Goal: Information Seeking & Learning: Learn about a topic

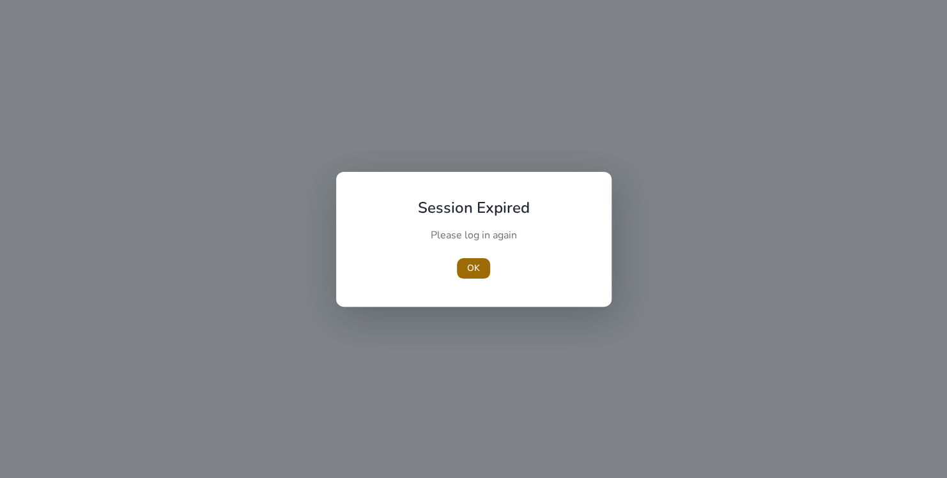
click at [481, 271] on span "button" at bounding box center [473, 268] width 33 height 31
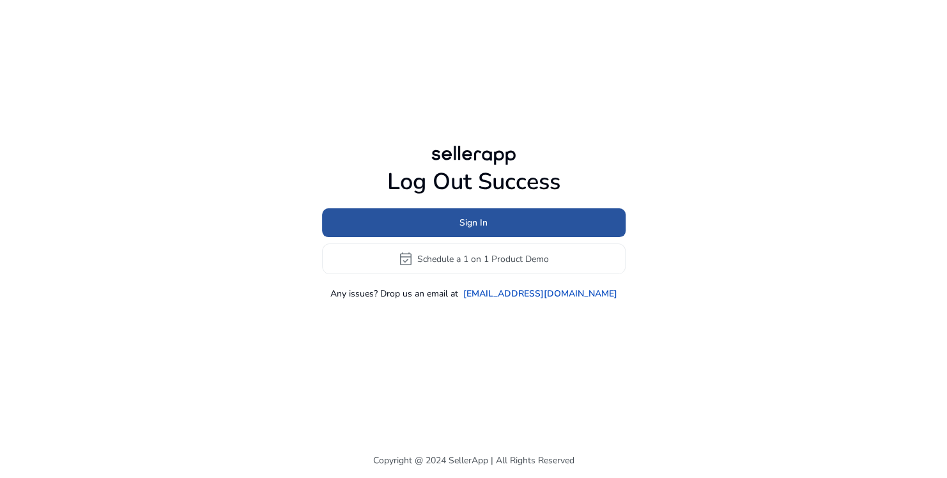
click at [500, 224] on span at bounding box center [474, 223] width 304 height 31
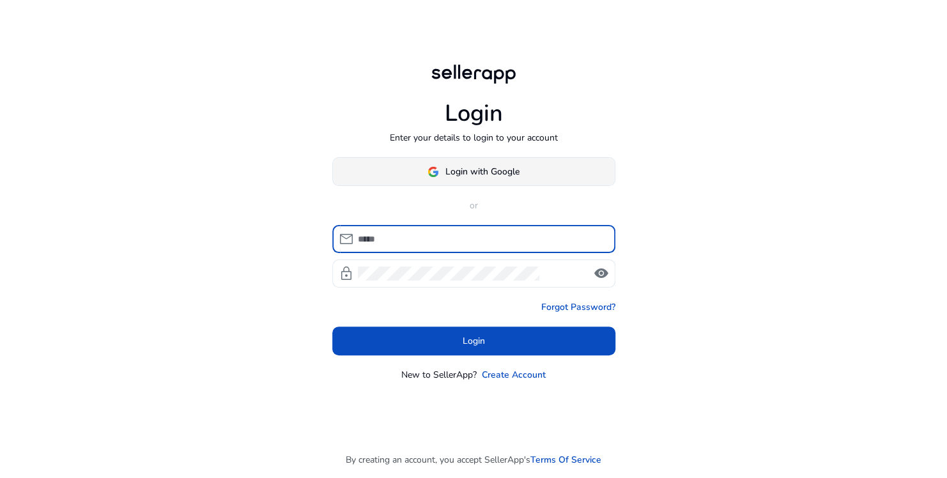
click at [489, 166] on span "Login with Google" at bounding box center [483, 171] width 74 height 13
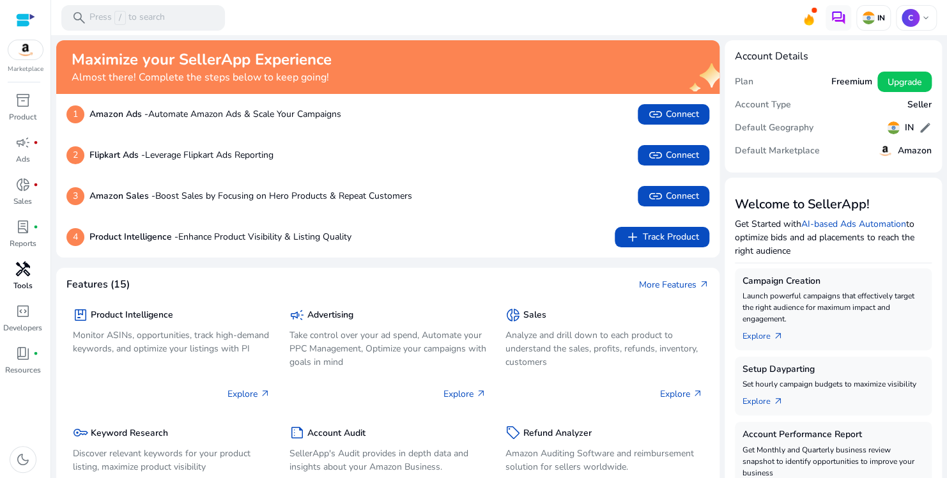
click at [27, 279] on div "handyman" at bounding box center [23, 269] width 36 height 20
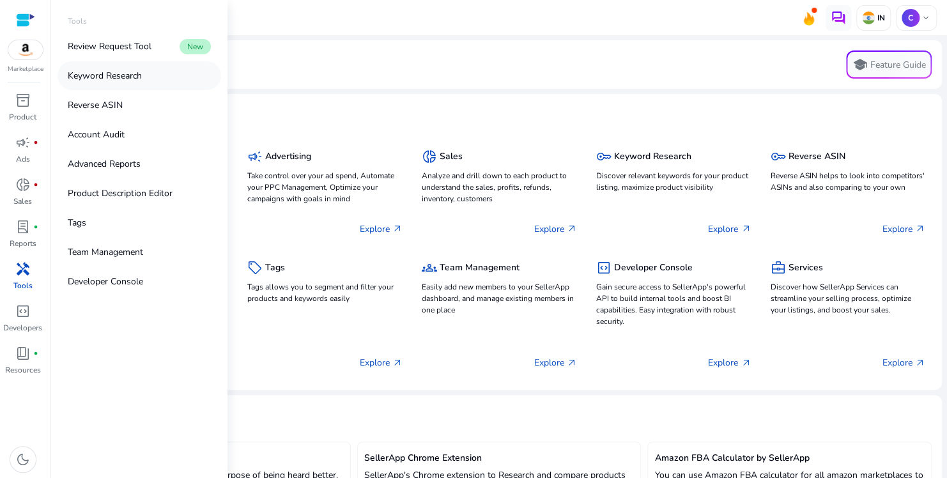
click at [135, 77] on p "Keyword Research" at bounding box center [105, 75] width 74 height 13
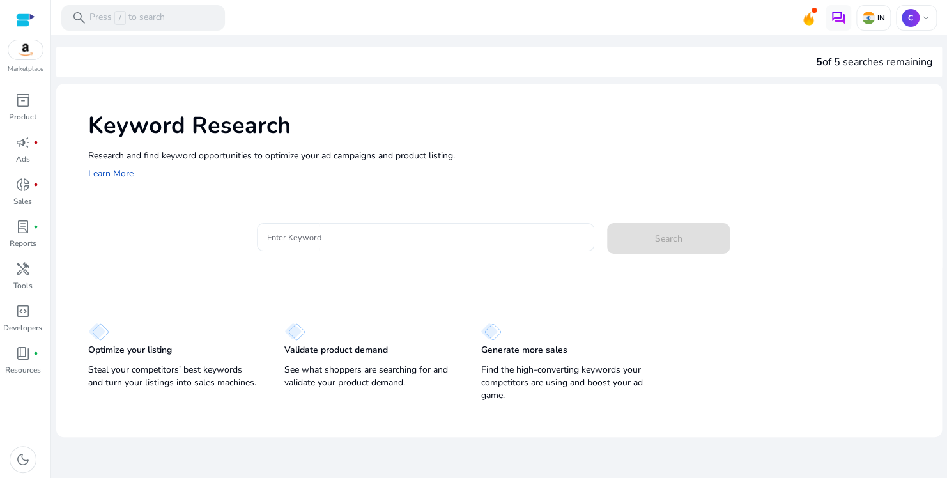
click at [344, 231] on input "Enter Keyword" at bounding box center [425, 237] width 317 height 14
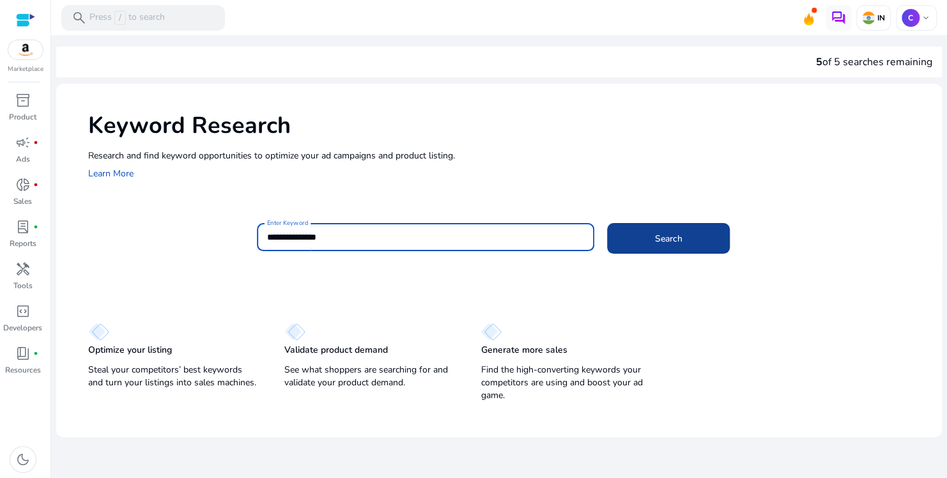
type input "**********"
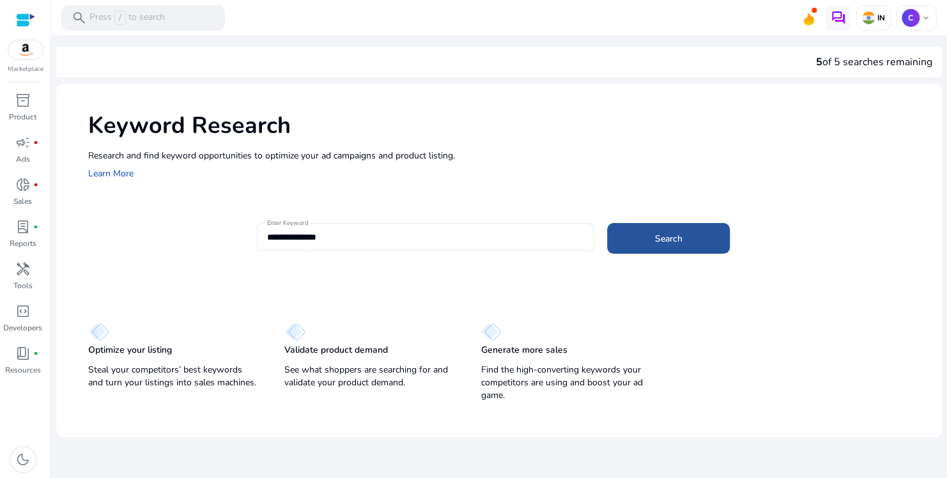
click at [649, 230] on span at bounding box center [668, 238] width 123 height 31
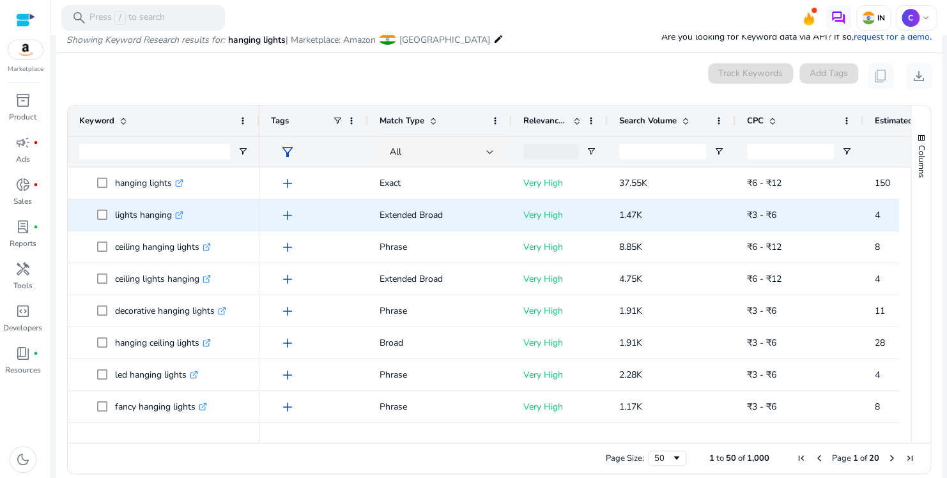
scroll to position [164, 0]
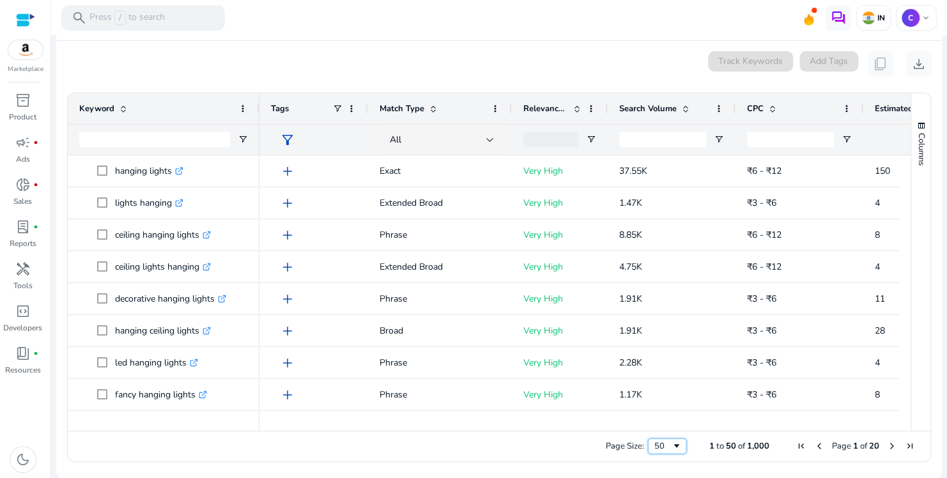
click at [672, 442] on span "Page Size" at bounding box center [677, 446] width 10 height 10
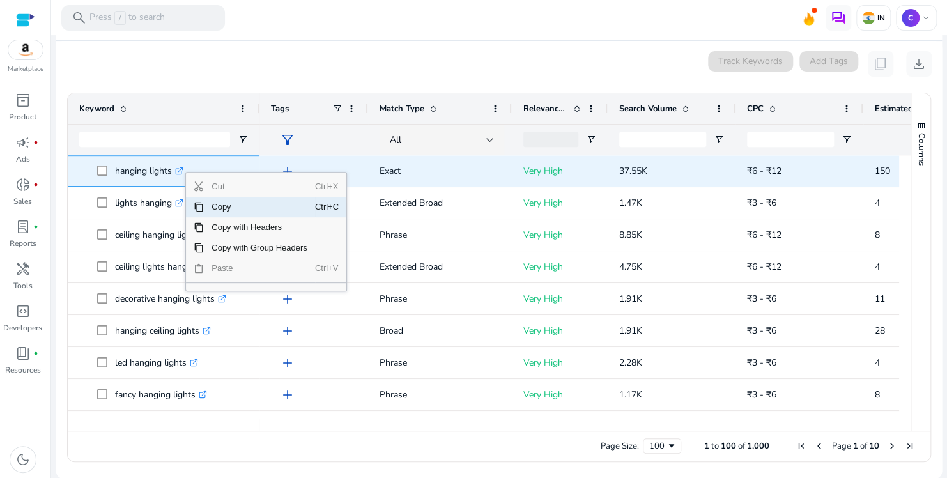
scroll to position [0, 0]
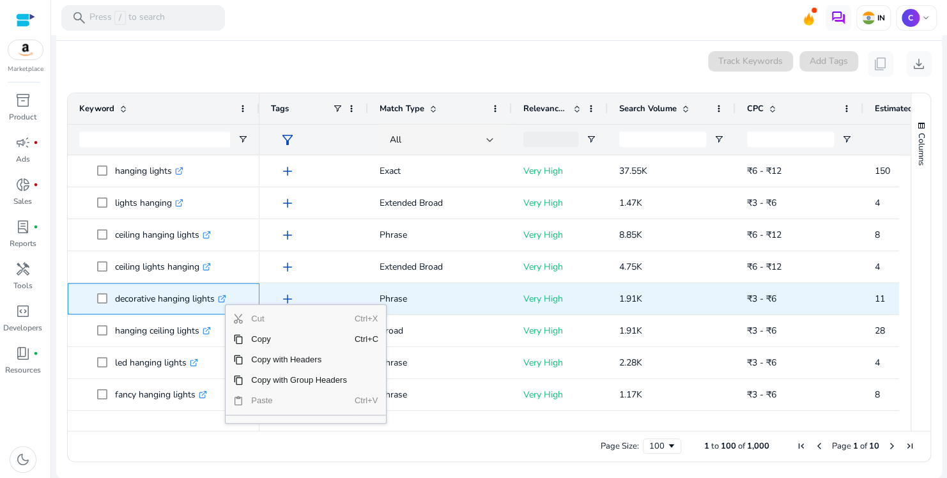
click at [223, 298] on icon ".st0{fill:#2c8af8}" at bounding box center [222, 299] width 8 height 8
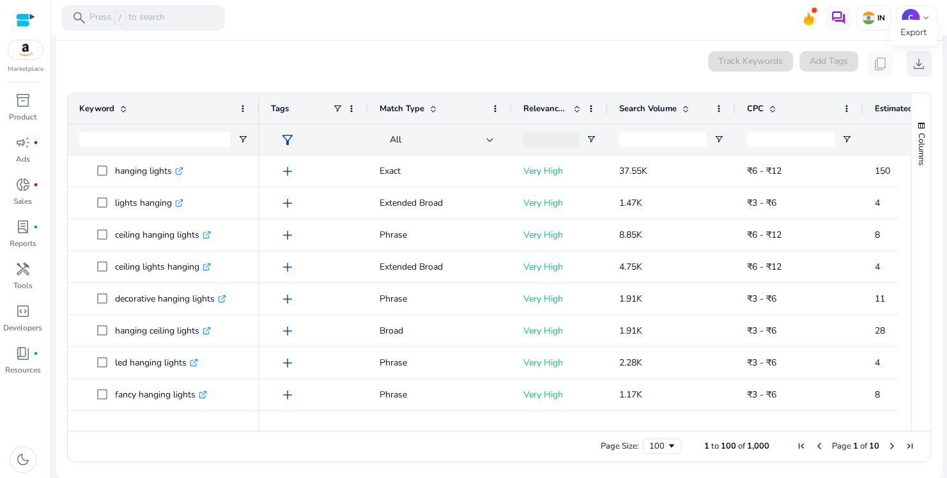
click at [920, 61] on span "download" at bounding box center [919, 63] width 15 height 15
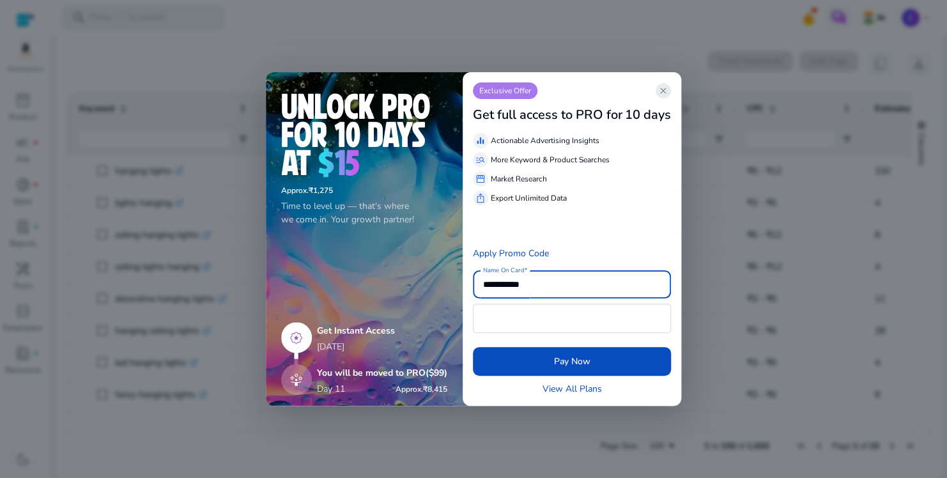
click at [663, 92] on span "close" at bounding box center [664, 91] width 10 height 10
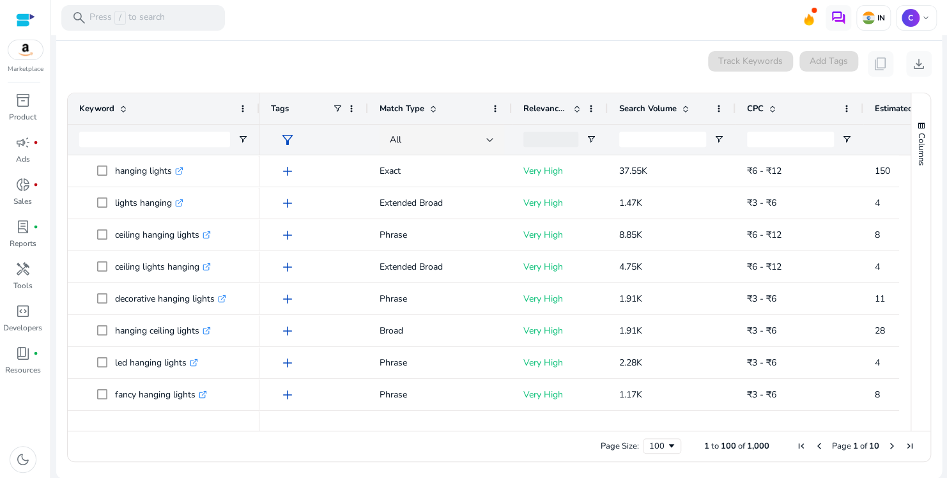
scroll to position [0, 52]
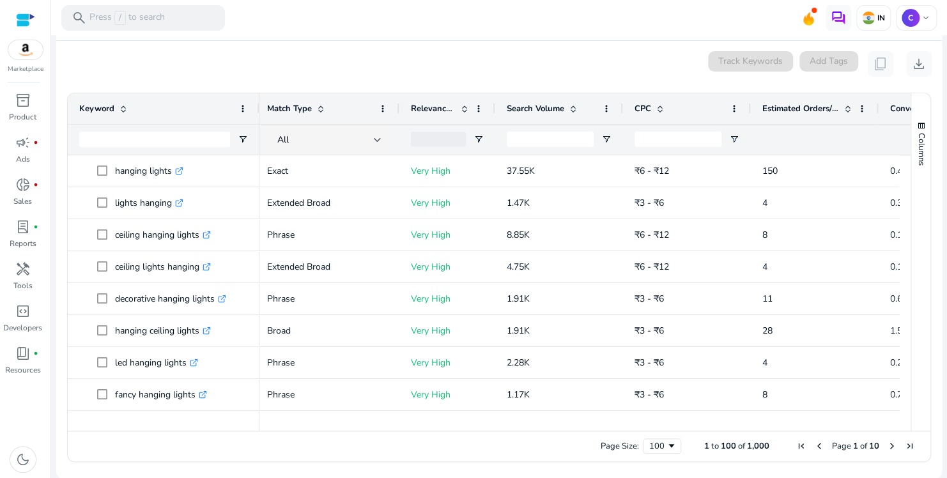
click at [788, 114] on div "Estimated Orders/Month" at bounding box center [808, 109] width 91 height 24
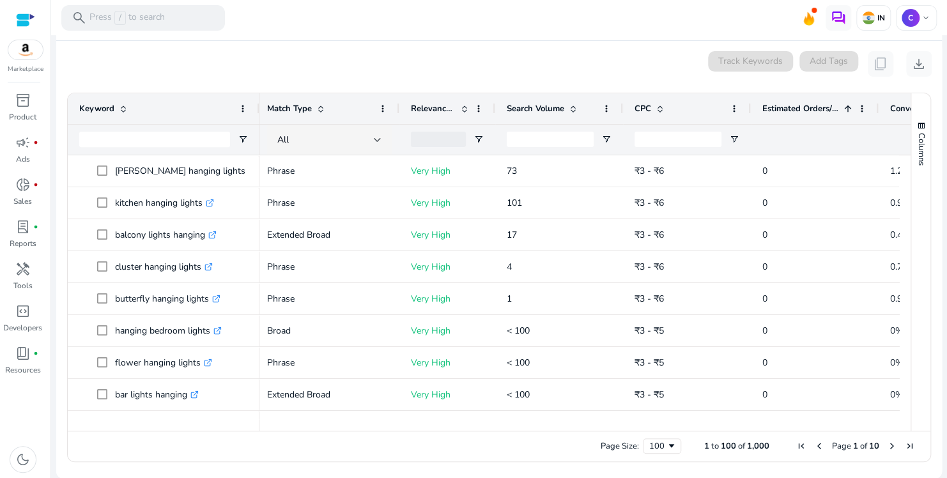
click at [788, 114] on div "Estimated Orders/Month 1" at bounding box center [808, 109] width 91 height 24
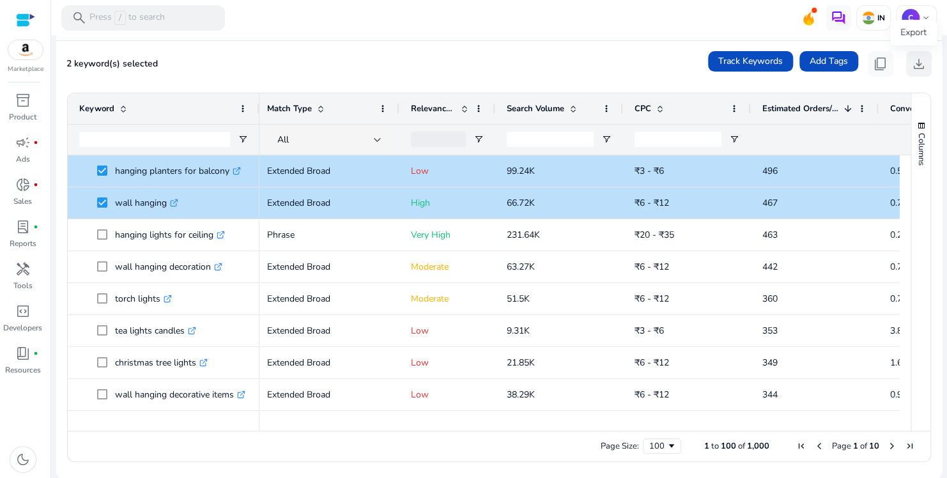
click at [912, 58] on span "download" at bounding box center [919, 63] width 15 height 15
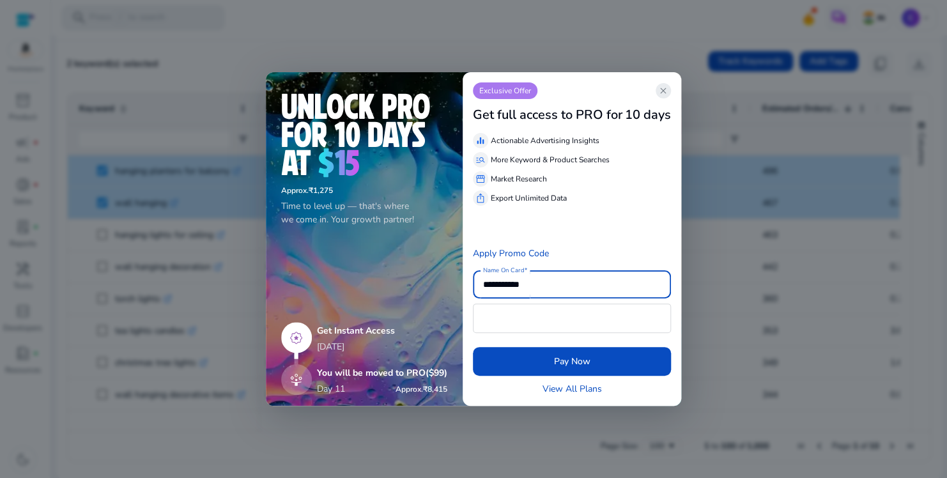
click at [664, 90] on span "close" at bounding box center [664, 91] width 10 height 10
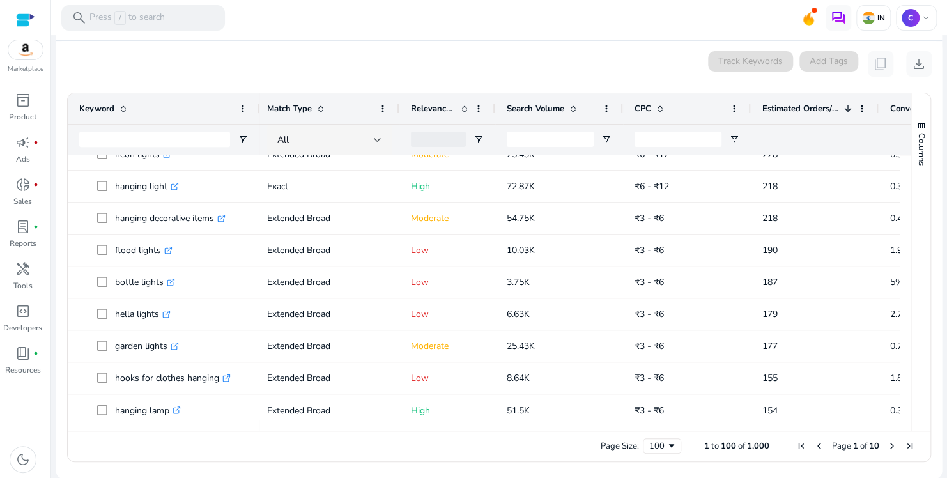
scroll to position [944, 0]
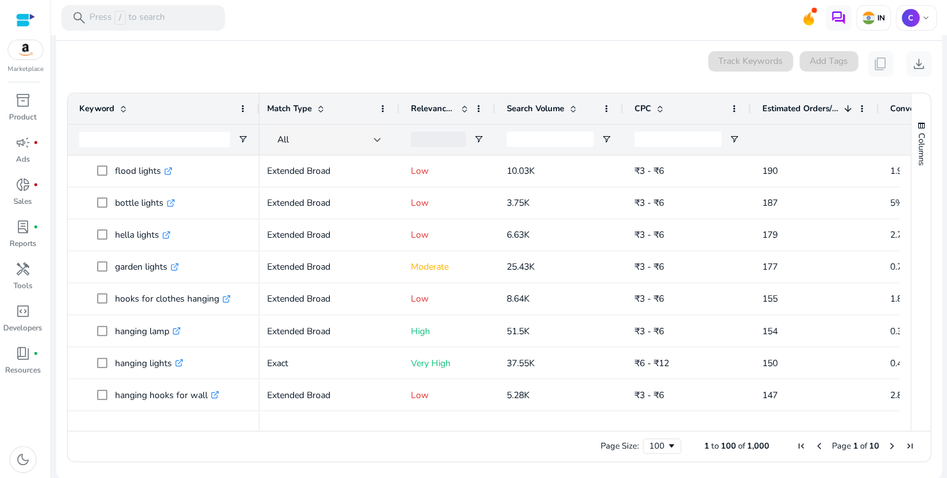
click at [801, 113] on div "Estimated Orders/Month 1" at bounding box center [808, 109] width 91 height 24
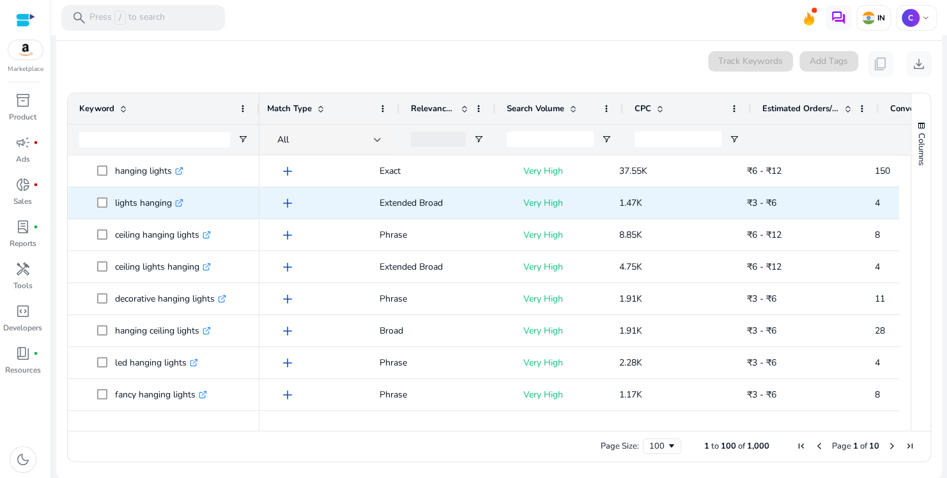
scroll to position [0, 113]
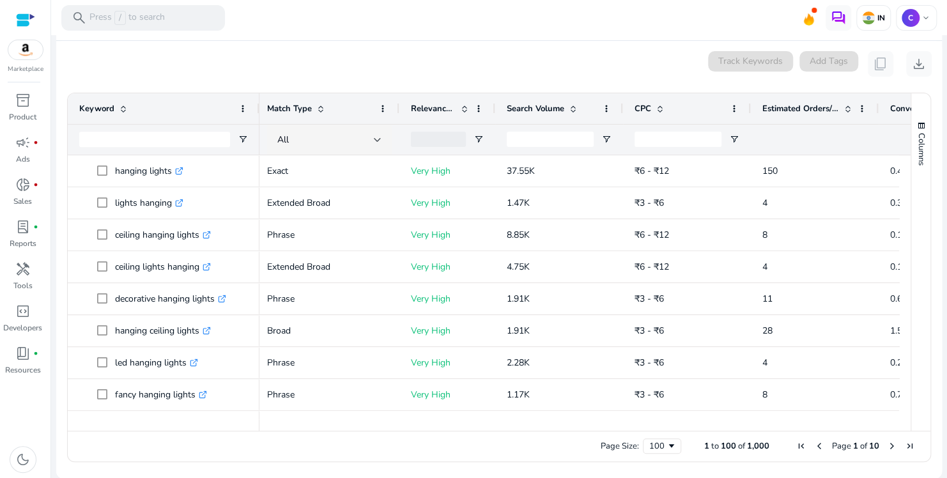
drag, startPoint x: 517, startPoint y: 423, endPoint x: 569, endPoint y: 419, distance: 51.9
click at [569, 419] on div at bounding box center [577, 425] width 860 height 12
drag, startPoint x: 579, startPoint y: 427, endPoint x: 610, endPoint y: 426, distance: 30.7
click at [610, 426] on div "Drag here to set row groups Drag here to set column labels Keyword Tags 3" at bounding box center [499, 278] width 864 height 370
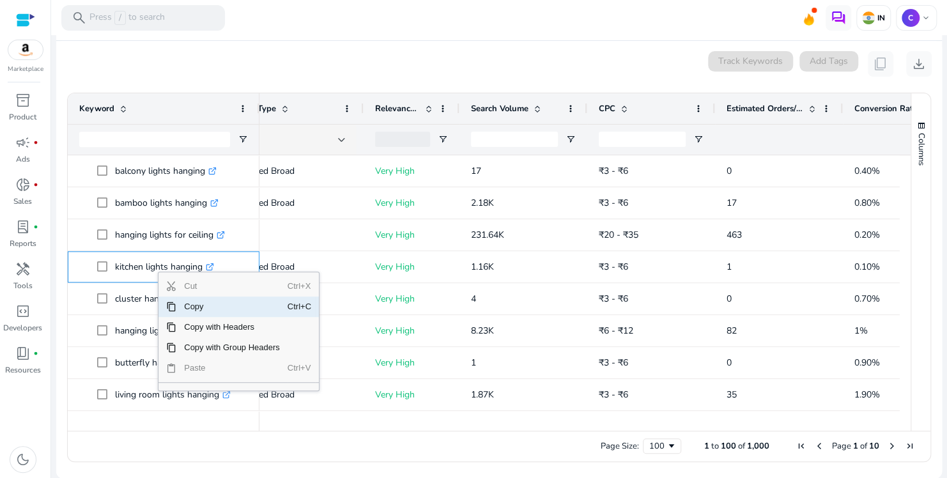
click at [196, 464] on ag-grid-angular "Press SPACE to select this row. Drag here to set row groups Drag here to set co…" at bounding box center [499, 277] width 885 height 382
